Goal: Task Accomplishment & Management: Use online tool/utility

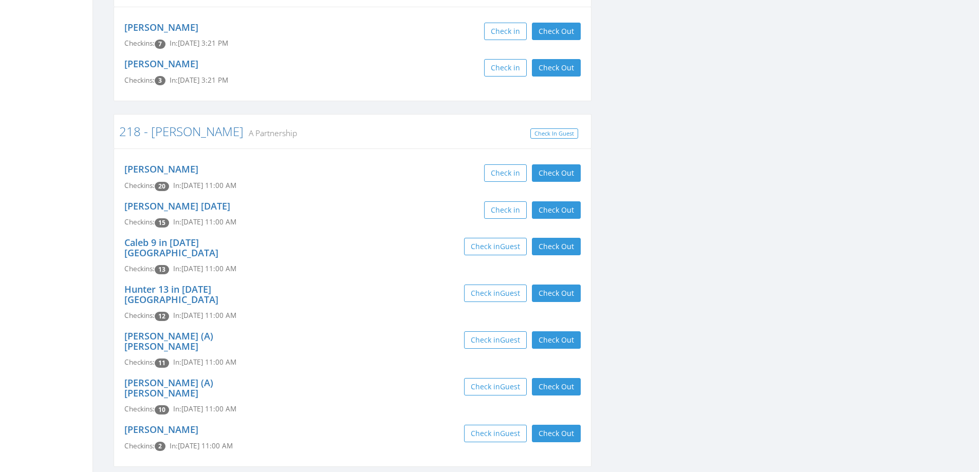
scroll to position [1182, 0]
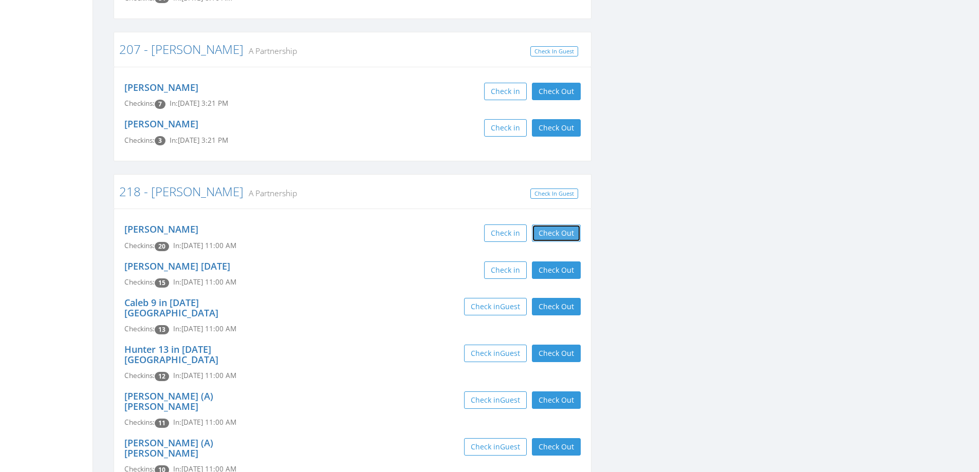
click at [541, 225] on button "Check Out" at bounding box center [556, 233] width 49 height 17
click at [546, 262] on button "Check Out" at bounding box center [556, 270] width 49 height 17
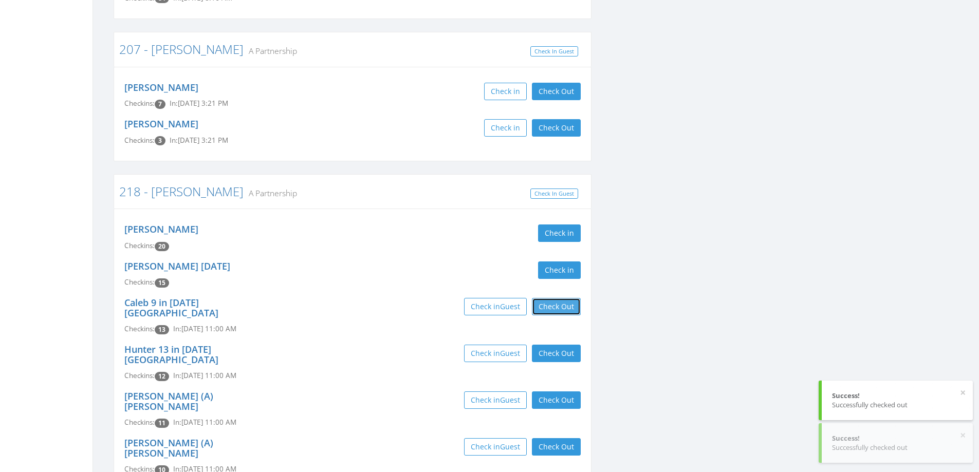
click at [548, 298] on button "Check Out" at bounding box center [556, 306] width 49 height 17
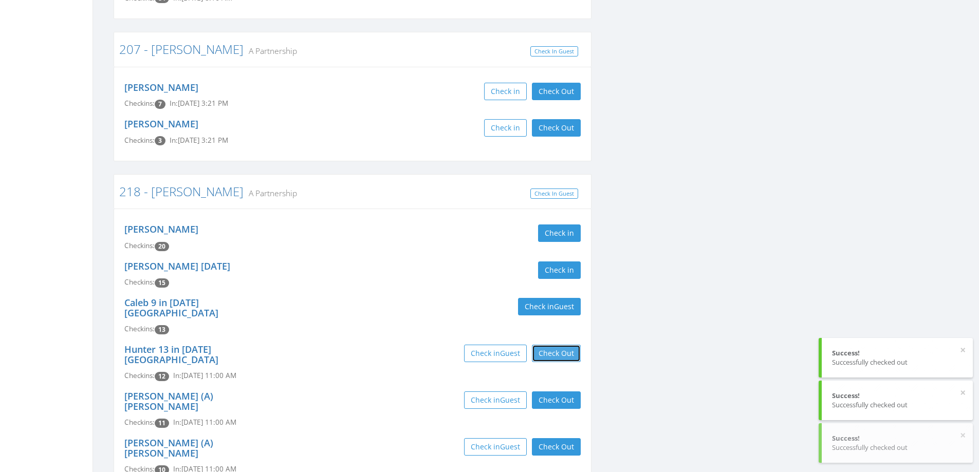
click at [553, 345] on button "Check Out" at bounding box center [556, 353] width 49 height 17
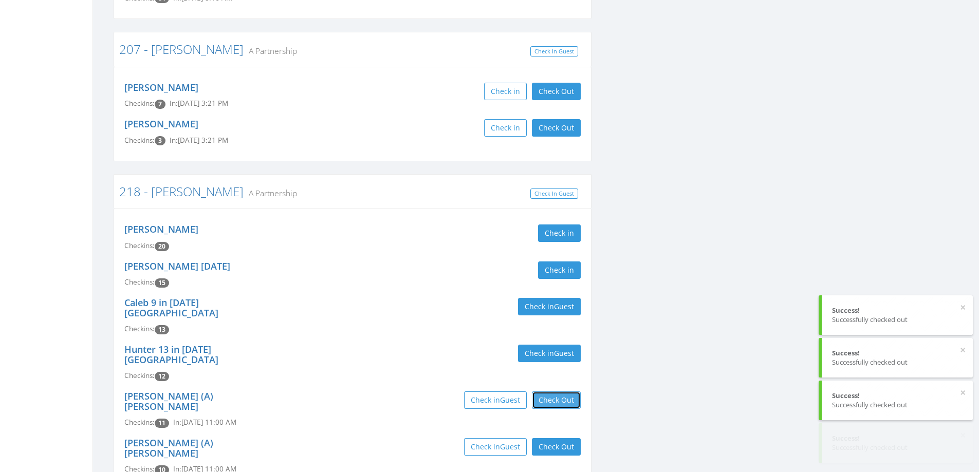
click at [556, 392] on button "Check Out" at bounding box center [556, 400] width 49 height 17
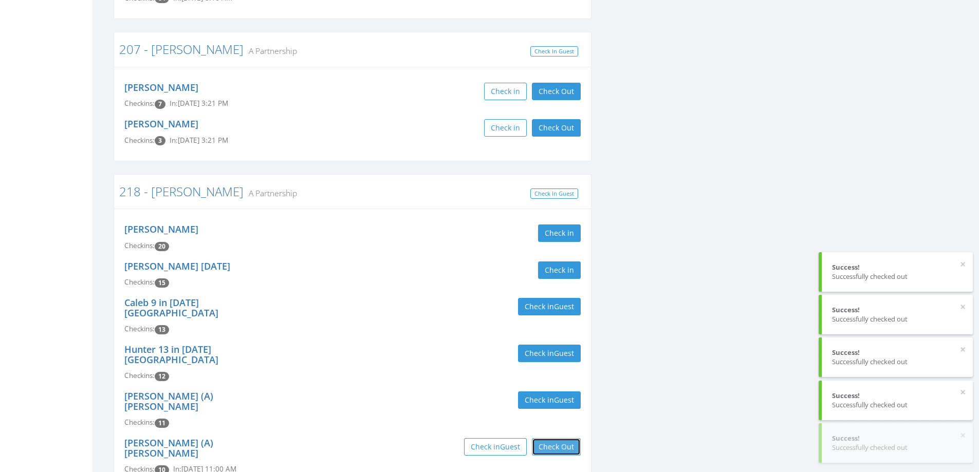
click at [559, 438] on button "Check Out" at bounding box center [556, 446] width 49 height 17
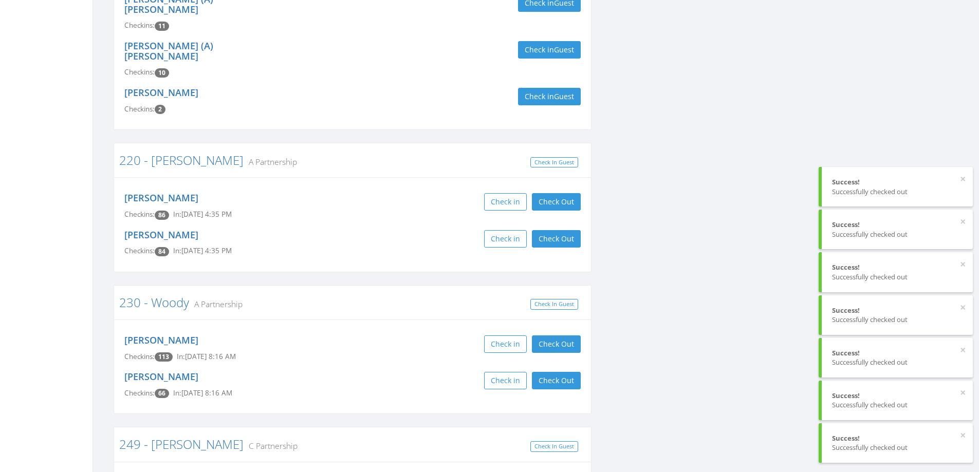
scroll to position [1593, 0]
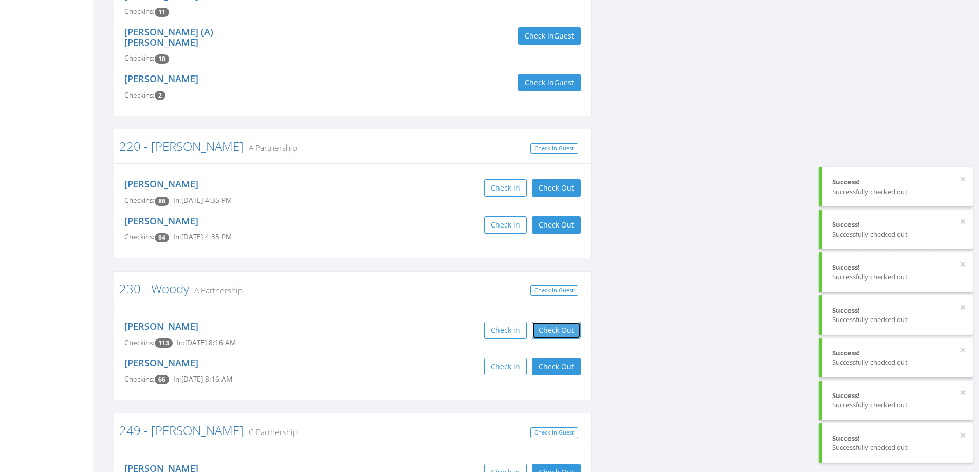
click at [564, 322] on button "Check Out" at bounding box center [556, 330] width 49 height 17
click at [562, 358] on button "Check Out" at bounding box center [556, 366] width 49 height 17
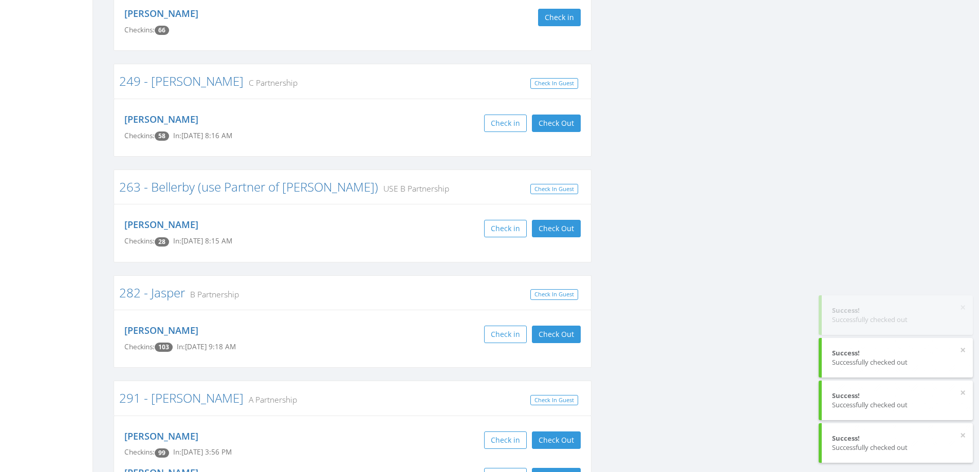
scroll to position [2056, 0]
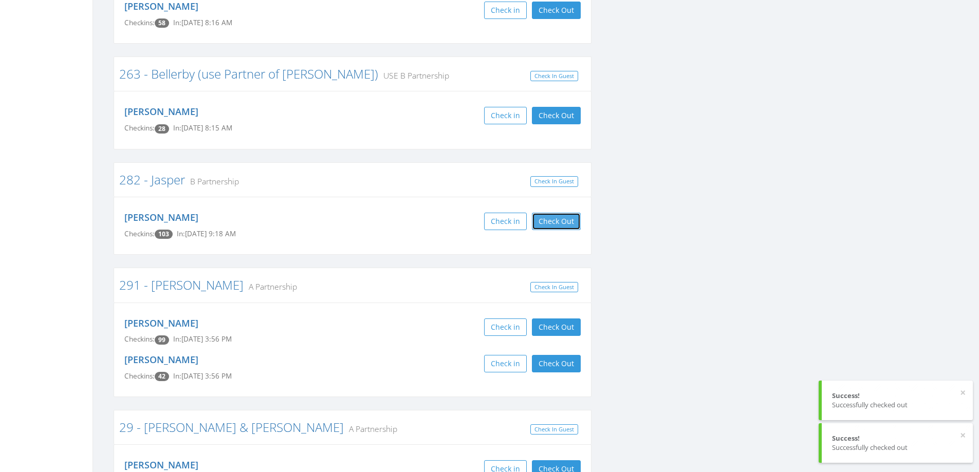
click at [553, 213] on button "Check Out" at bounding box center [556, 221] width 49 height 17
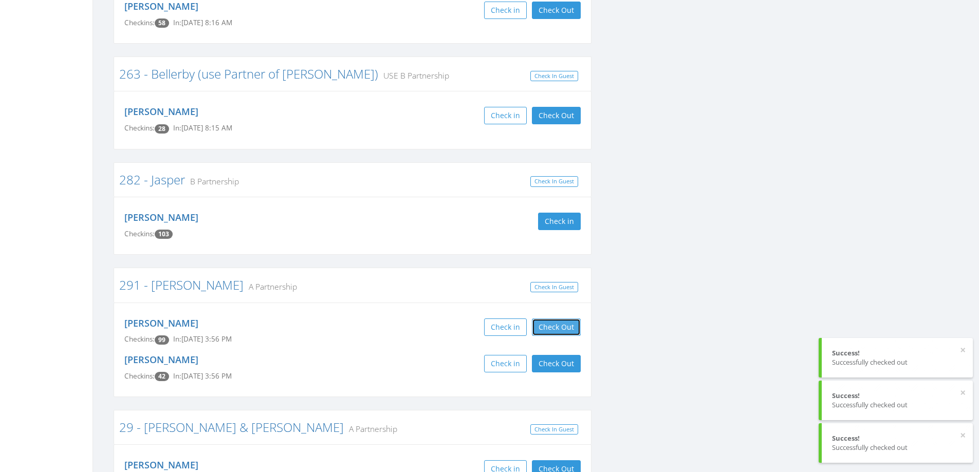
click at [571, 319] on button "Check Out" at bounding box center [556, 327] width 49 height 17
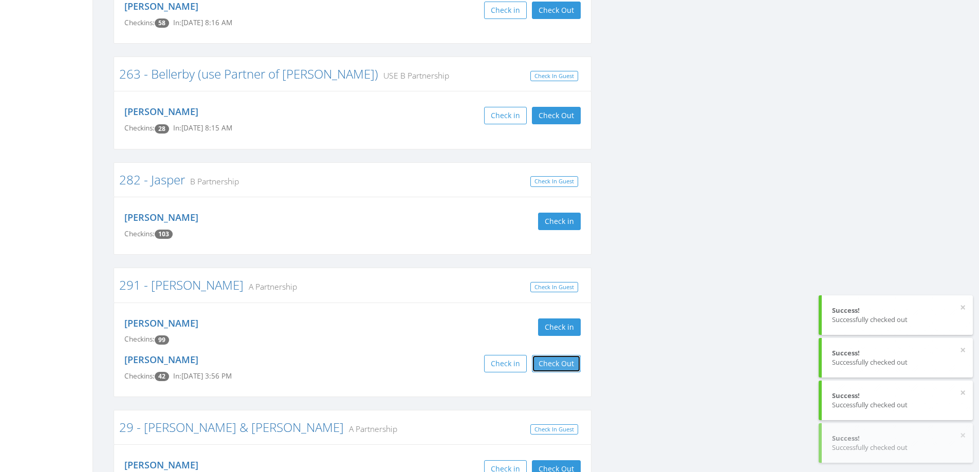
click at [564, 355] on button "Check Out" at bounding box center [556, 363] width 49 height 17
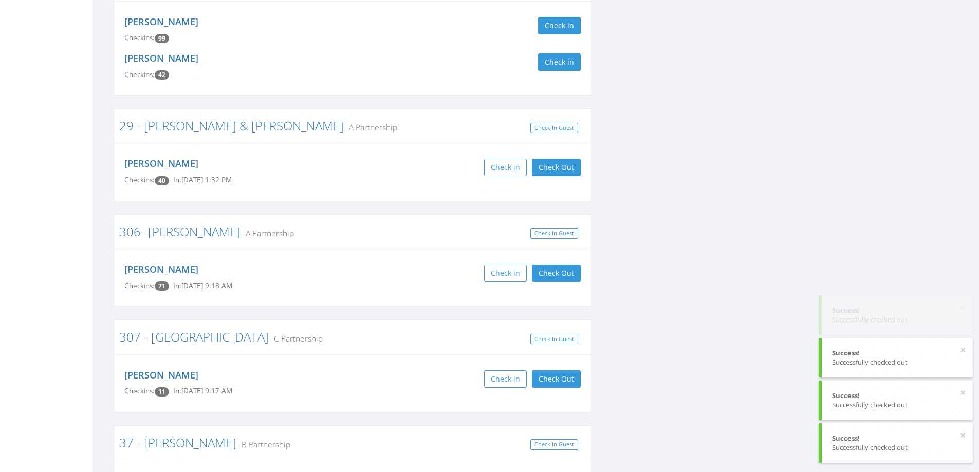
scroll to position [2364, 0]
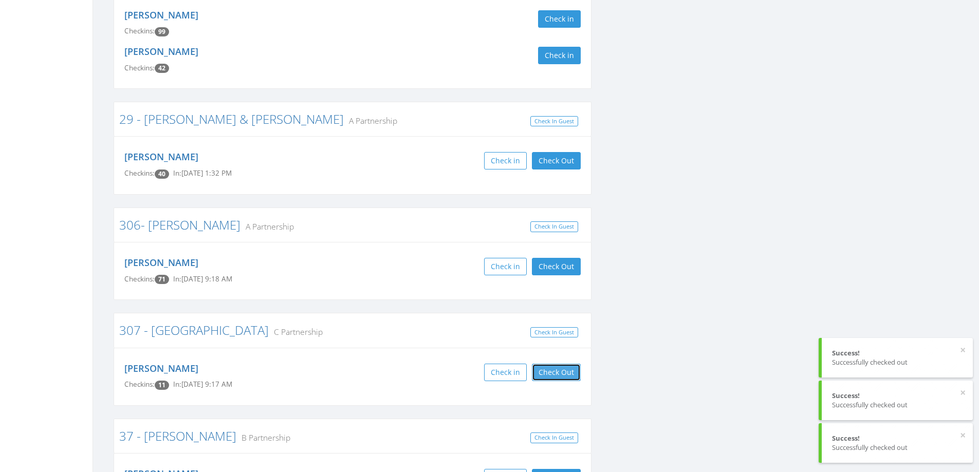
click at [554, 364] on button "Check Out" at bounding box center [556, 372] width 49 height 17
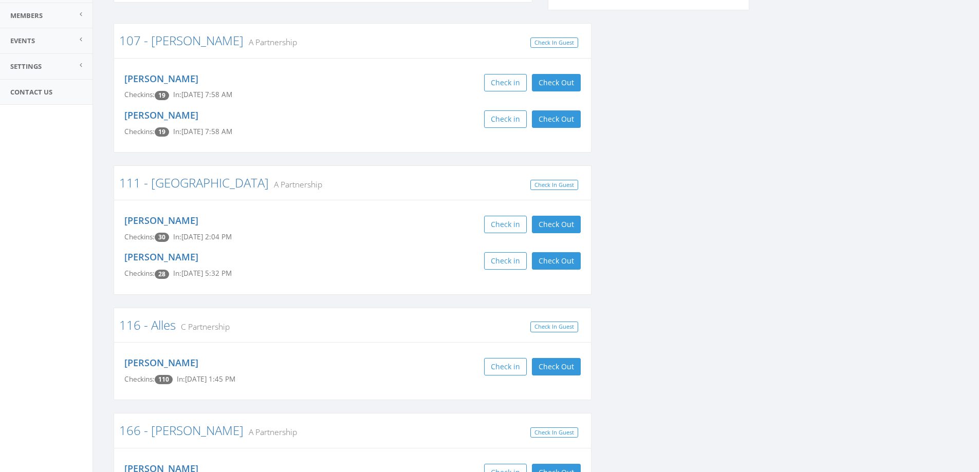
scroll to position [0, 0]
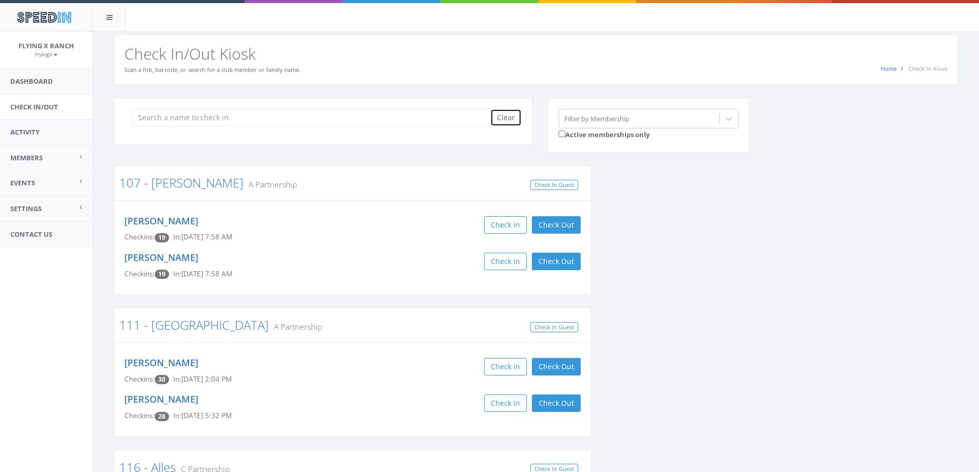
click at [507, 113] on button "Clear" at bounding box center [505, 117] width 31 height 17
click at [42, 78] on link "Dashboard" at bounding box center [46, 81] width 93 height 25
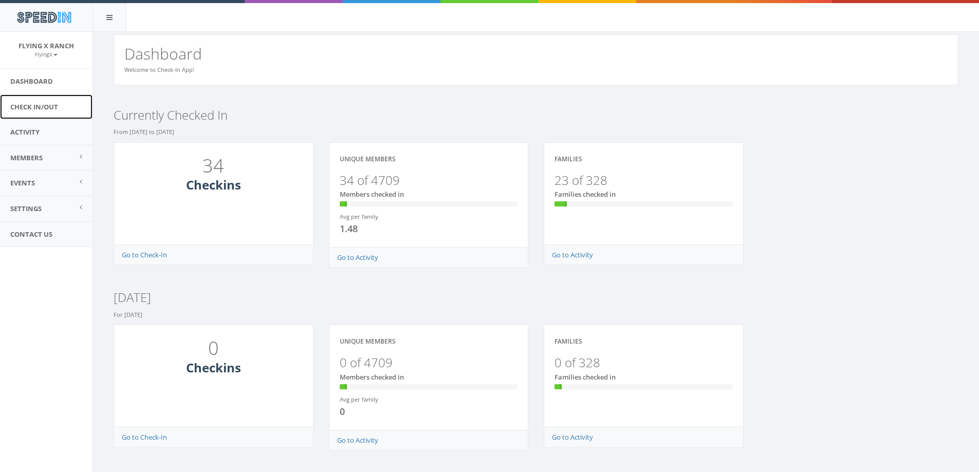
click at [39, 106] on link "Check In/Out" at bounding box center [46, 107] width 93 height 25
